Goal: Navigation & Orientation: Find specific page/section

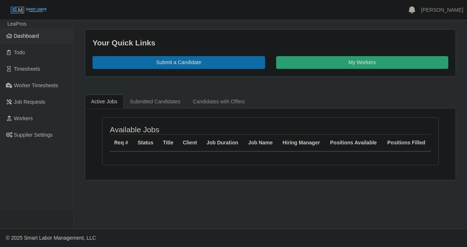
click at [32, 36] on span "Dashboard" at bounding box center [26, 36] width 25 height 6
drag, startPoint x: 24, startPoint y: 38, endPoint x: 28, endPoint y: 39, distance: 4.1
click at [24, 38] on span "Dashboard" at bounding box center [26, 36] width 25 height 6
click at [32, 37] on span "Dashboard" at bounding box center [26, 36] width 25 height 6
